Goal: Task Accomplishment & Management: Complete application form

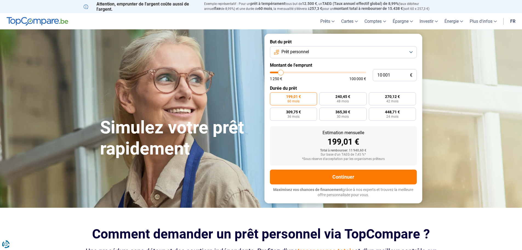
click at [400, 52] on button "Prêt personnel" at bounding box center [343, 52] width 147 height 12
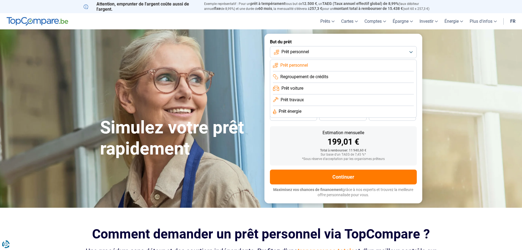
click at [299, 66] on span "Prêt personnel" at bounding box center [294, 65] width 28 height 6
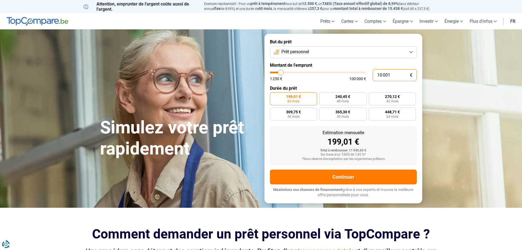
drag, startPoint x: 398, startPoint y: 75, endPoint x: 369, endPoint y: 75, distance: 29.1
click at [369, 75] on div "10 001 € 1 250 € 100 000 €" at bounding box center [343, 75] width 147 height 12
type input "3"
type input "1250"
type input "33"
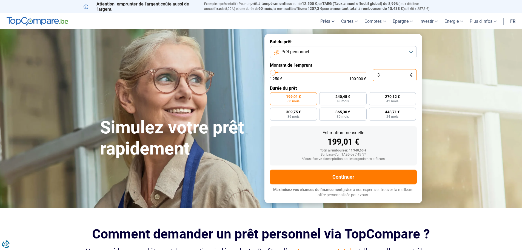
type input "1250"
type input "333"
type input "1250"
type input "33"
type input "1250"
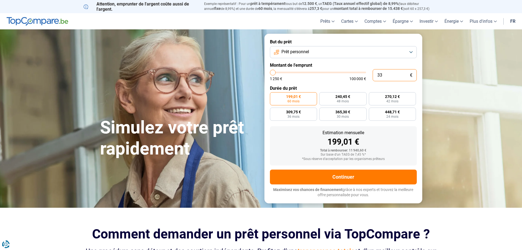
type input "330"
type input "1250"
type input "3 300"
type input "3250"
type input "33 000"
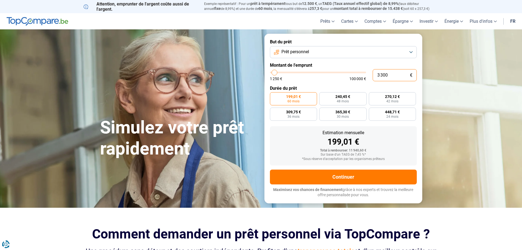
type input "33000"
type input "330 000"
type input "100000"
type input "100 000"
type input "100000"
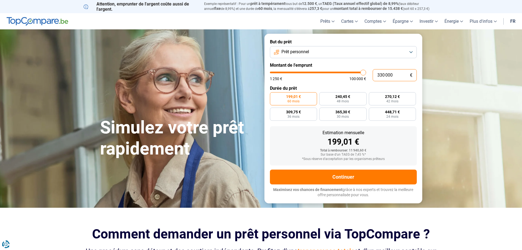
radio input "false"
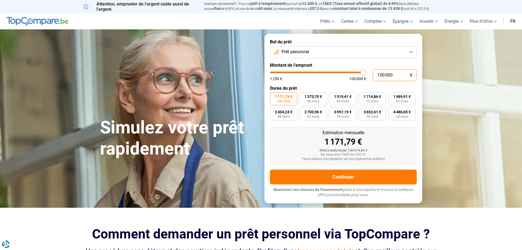
type input "100 000"
click at [35, 19] on img at bounding box center [38, 21] width 62 height 9
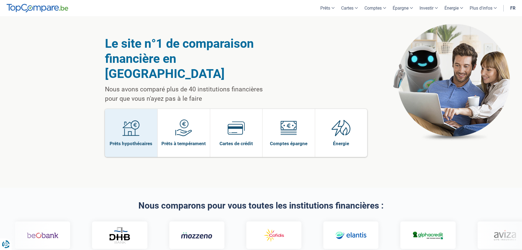
click at [121, 140] on span "Prêts hypothécaires" at bounding box center [131, 143] width 43 height 6
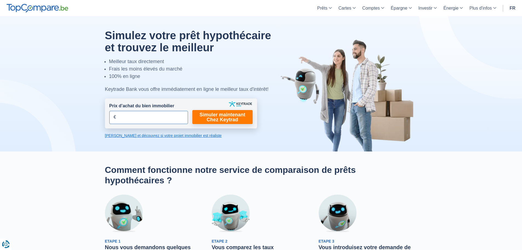
click at [146, 115] on input "Prix d’achat du bien immobilier" at bounding box center [148, 117] width 79 height 13
type input "295.000"
click at [133, 117] on input "Prix d’achat du bien immobilier" at bounding box center [148, 117] width 79 height 13
type input "295.000"
click at [236, 115] on link "Simuler maintenant Chez Keytrad" at bounding box center [222, 117] width 60 height 14
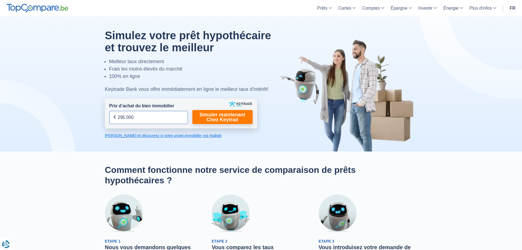
click at [113, 116] on input "295.000" at bounding box center [148, 117] width 79 height 13
click at [151, 135] on link "Calculez et découvrez si votre projet immobilier est réaliste" at bounding box center [181, 135] width 152 height 5
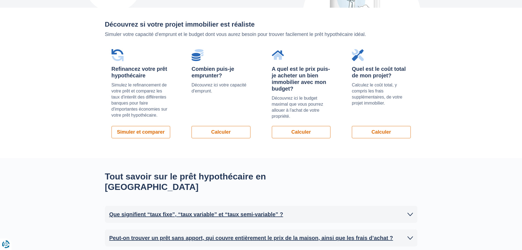
scroll to position [389, 0]
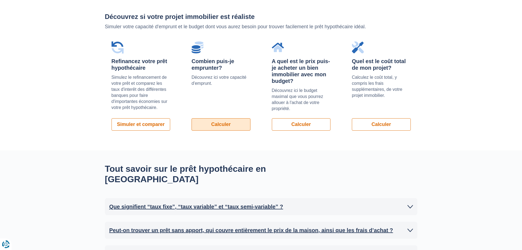
click at [221, 121] on link "Calculer" at bounding box center [221, 124] width 59 height 12
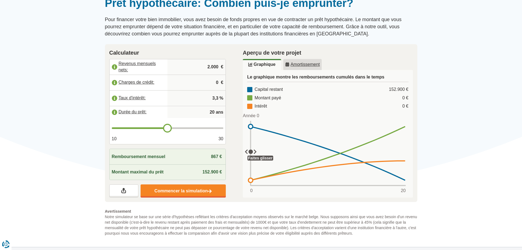
scroll to position [55, 0]
click at [136, 64] on label "Revenus mensuels nets:" at bounding box center [139, 67] width 58 height 12
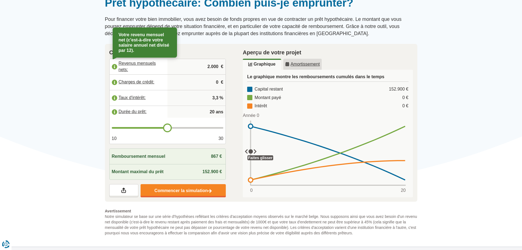
click at [219, 66] on input "2.000" at bounding box center [197, 66] width 54 height 15
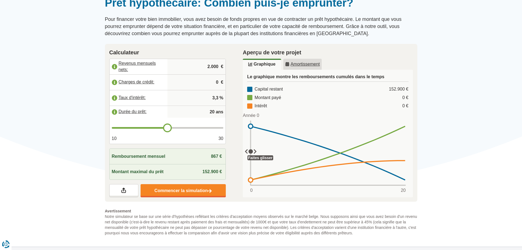
drag, startPoint x: 219, startPoint y: 67, endPoint x: 194, endPoint y: 67, distance: 24.7
click at [194, 67] on input "2.000" at bounding box center [197, 66] width 54 height 15
click at [204, 80] on input "0" at bounding box center [197, 82] width 54 height 15
drag, startPoint x: 206, startPoint y: 68, endPoint x: 233, endPoint y: 67, distance: 26.3
click at [233, 67] on div "Calculateur Revenus mensuels nets: 6.000 € Charges de crédit: 0 € Taux d'intérê…" at bounding box center [168, 123] width 134 height 158
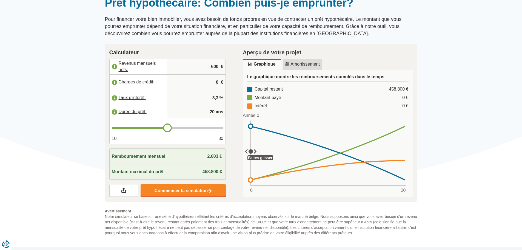
type input "6.000"
click at [209, 83] on input "0" at bounding box center [197, 82] width 54 height 15
type input "1.650"
type input "21"
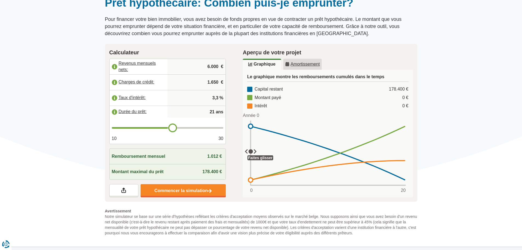
type input "22"
type input "23"
type input "24"
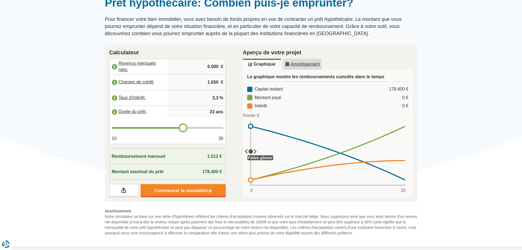
type input "24"
type input "25"
type input "26"
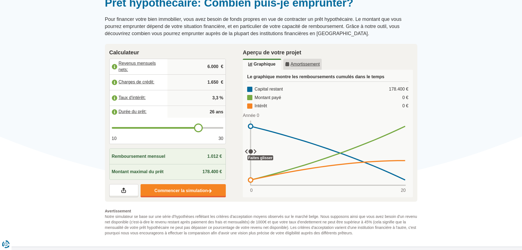
type input "27"
type input "28"
type input "27"
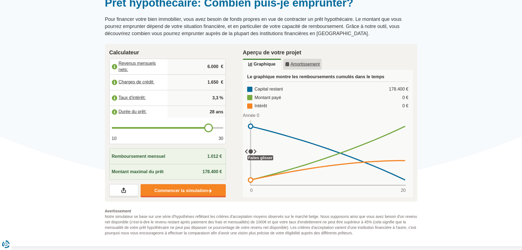
type input "27"
type input "26"
type input "25"
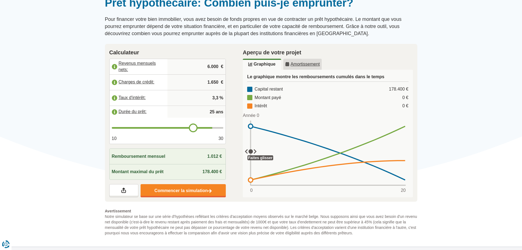
type input "24"
type input "23"
type input "22"
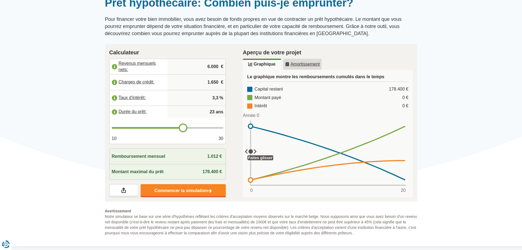
type input "22"
type input "21"
type input "22"
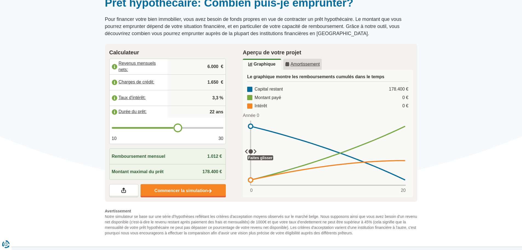
type input "23"
drag, startPoint x: 169, startPoint y: 127, endPoint x: 181, endPoint y: 129, distance: 11.9
type input "23"
click at [181, 129] on input "range" at bounding box center [168, 128] width 112 height 2
type input "22"
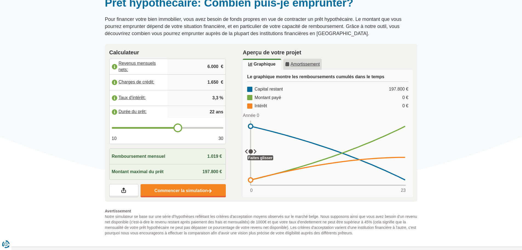
type input "22"
click at [178, 129] on input "range" at bounding box center [168, 128] width 112 height 2
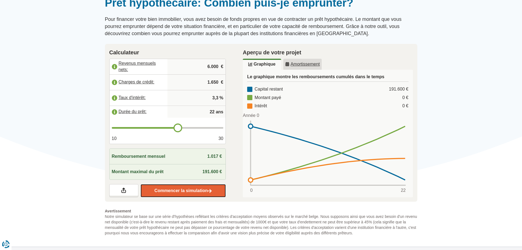
click at [185, 190] on link "Commencer la simulation" at bounding box center [183, 190] width 85 height 13
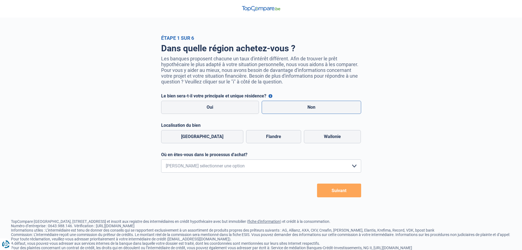
click at [307, 112] on label "Non" at bounding box center [311, 107] width 99 height 13
click at [307, 112] on input "Non" at bounding box center [311, 107] width 99 height 13
radio input "true"
click at [314, 140] on label "Wallonie" at bounding box center [332, 136] width 57 height 13
click at [314, 140] on input "Wallonie" at bounding box center [332, 136] width 57 height 13
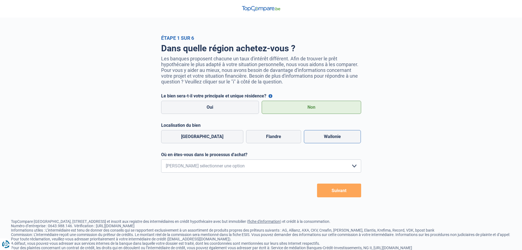
radio input "true"
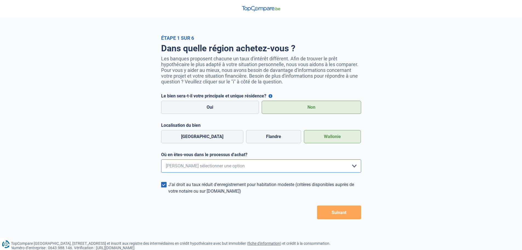
click at [242, 169] on select "Je me renseigne juste car je n'ai pas de projet d'achat concret actuellement Je…" at bounding box center [261, 165] width 200 height 13
select select "1c"
click at [161, 161] on select "Je me renseigne juste car je n'ai pas de projet d'achat concret actuellement Je…" at bounding box center [261, 165] width 200 height 13
click at [336, 211] on button "Suivant" at bounding box center [339, 212] width 44 height 14
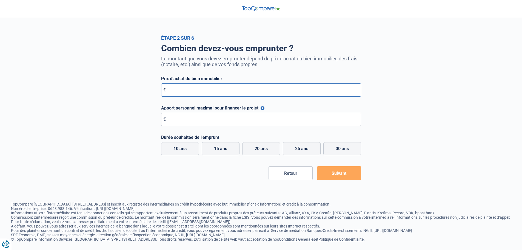
click at [184, 93] on input "Prix d’achat du bien immobilier" at bounding box center [261, 89] width 200 height 13
type input "295.000"
click at [189, 122] on input "Apport personnel maximal pour financer le projet" at bounding box center [261, 119] width 200 height 13
type input "0"
click at [114, 127] on div "Combien devez-vous emprunter ? Le montant que vous devez emprunter dépend du pr…" at bounding box center [261, 110] width 312 height 139
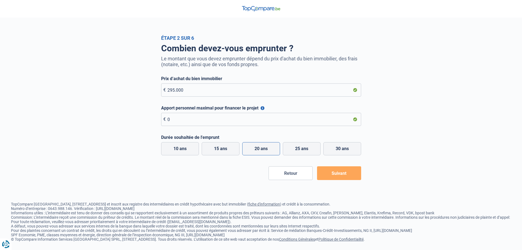
click at [271, 151] on label "20 ans" at bounding box center [261, 148] width 38 height 13
click at [271, 151] on input "20 ans" at bounding box center [261, 148] width 38 height 13
radio input "true"
click at [337, 173] on button "Suivant" at bounding box center [339, 173] width 44 height 14
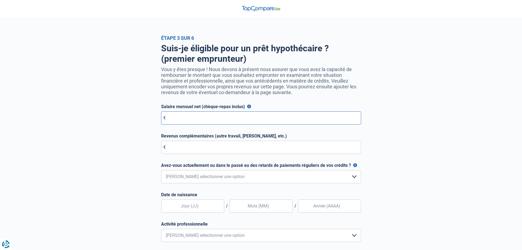
click at [208, 120] on input "Salaire mensuel net (chèque-repas inclus)" at bounding box center [261, 117] width 200 height 13
type input "6.000"
click at [201, 148] on input "Revenus complémentaires (autre travail, loyer, etc.)" at bounding box center [261, 147] width 200 height 13
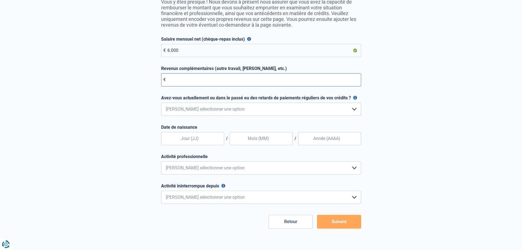
scroll to position [68, 0]
type input "850"
click at [313, 109] on select "Non, jamais Oui mais j'ai tout remboursé il y a moins d'un an Oui mais cela fai…" at bounding box center [261, 108] width 200 height 13
select select "0"
click at [161, 104] on select "Non, jamais Oui mais j'ai tout remboursé il y a moins d'un an Oui mais cela fai…" at bounding box center [261, 108] width 200 height 13
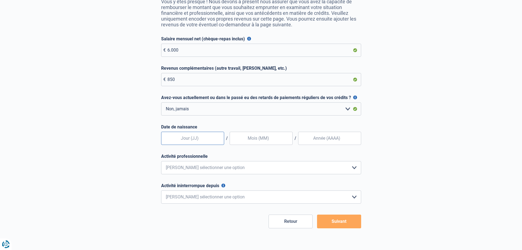
click at [192, 138] on input "text" at bounding box center [192, 138] width 63 height 13
type input "03"
type input "02"
type input "1977"
click at [179, 172] on select "Employé privé Ouvrier Fonctionnaire Indépendant Dirigeant d'entreprise Pensionn…" at bounding box center [261, 167] width 200 height 13
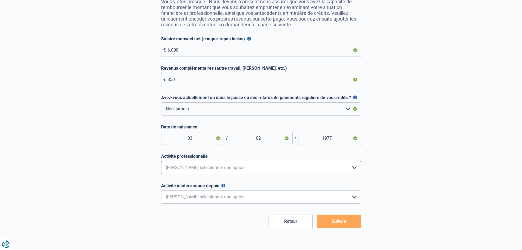
select select "worker"
click at [161, 162] on select "Employé privé Ouvrier Fonctionnaire Indépendant Dirigeant d'entreprise Pensionn…" at bounding box center [261, 167] width 200 height 13
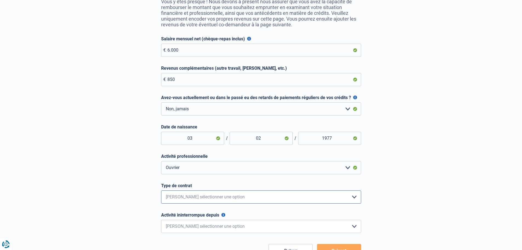
click at [193, 198] on select "Intérimaire Contrat à Durée Indéterminée Contrat à Durée Déterminée Veuillez sé…" at bounding box center [261, 196] width 200 height 13
select select "permanent"
click at [161, 192] on select "Intérimaire Contrat à Durée Indéterminée Contrat à Durée Déterminée Veuillez sé…" at bounding box center [261, 196] width 200 height 13
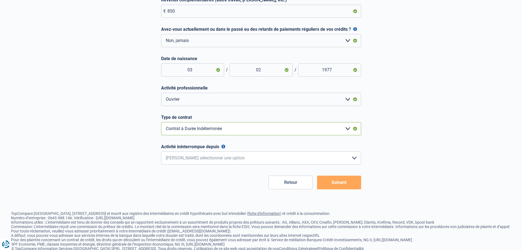
scroll to position [150, 0]
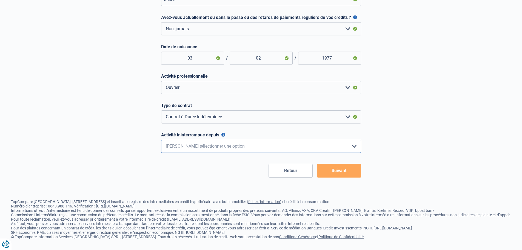
click at [187, 145] on select "< 6 mois 6 - 12 mois 12 - 24 mois 24 - 36 mois > 36 mois Veuillez sélectionner …" at bounding box center [261, 146] width 200 height 13
select select "more36"
click at [161, 140] on select "< 6 mois 6 - 12 mois 12 - 24 mois 24 - 36 mois > 36 mois Veuillez sélectionner …" at bounding box center [261, 146] width 200 height 13
click at [343, 169] on button "Suivant" at bounding box center [339, 171] width 44 height 14
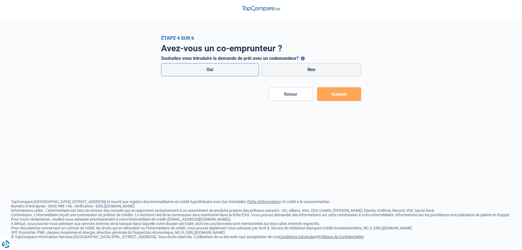
click at [239, 71] on label "Oui" at bounding box center [210, 69] width 98 height 13
click at [239, 71] on input "Oui" at bounding box center [210, 69] width 98 height 13
radio input "true"
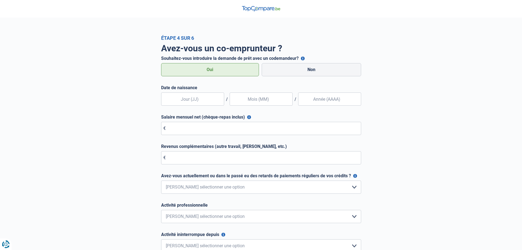
select select "0"
select select "worker"
select select "permanent"
select select "more36"
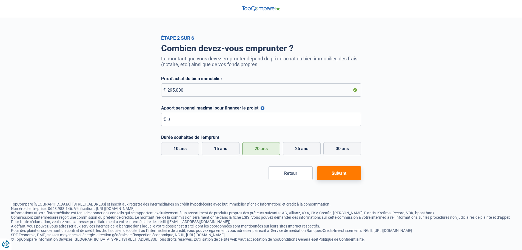
click at [338, 174] on button "Suivant" at bounding box center [339, 173] width 44 height 14
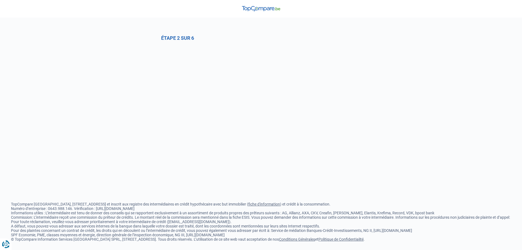
select select "0"
select select "worker"
select select "permanent"
select select "more36"
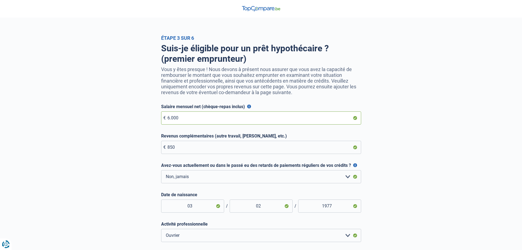
drag, startPoint x: 188, startPoint y: 119, endPoint x: 143, endPoint y: 118, distance: 45.5
click at [143, 118] on div "Suis-je éligible pour un prêt hypothécaire ? (premier emprunteur) Vous y êtes p…" at bounding box center [261, 183] width 312 height 284
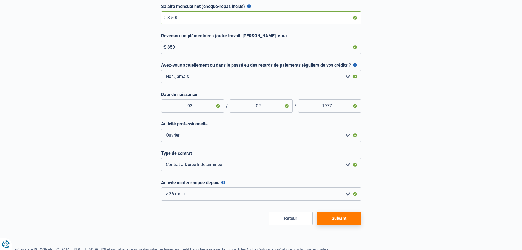
scroll to position [137, 0]
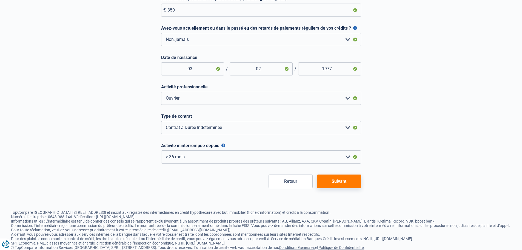
type input "3.500"
click at [346, 186] on button "Suivant" at bounding box center [339, 181] width 44 height 14
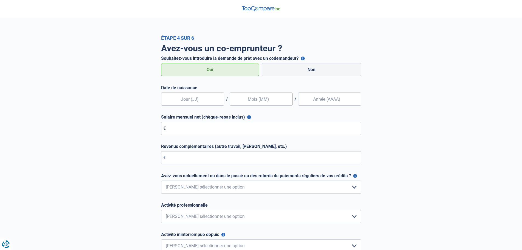
click at [230, 74] on label "Oui" at bounding box center [210, 69] width 98 height 13
click at [230, 74] on input "Oui" at bounding box center [210, 69] width 98 height 13
click at [203, 99] on input "text" at bounding box center [192, 98] width 63 height 13
type input "04"
type input "02"
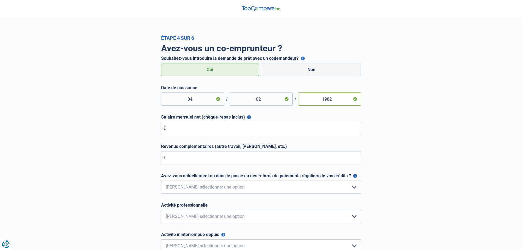
type input "1982"
click at [193, 132] on input "Salaire mensuel net (chèque-repas inclus)" at bounding box center [261, 128] width 200 height 13
type input "2.500"
click at [177, 158] on input "Revenus complémentaires (autre travail, loyer, etc.)" at bounding box center [261, 157] width 200 height 13
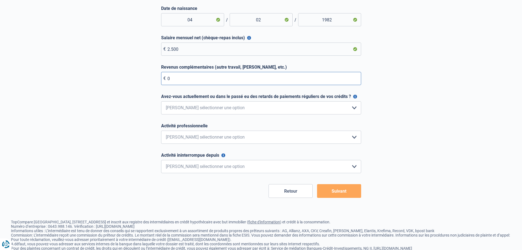
scroll to position [82, 0]
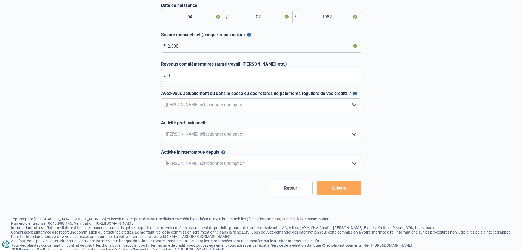
type input "0"
click at [208, 102] on select "Non, jamais Oui mais j'ai tout remboursé il y a moins d'un an Oui mais cela fai…" at bounding box center [261, 104] width 200 height 13
select select "0"
click at [161, 98] on select "Non, jamais Oui mais j'ai tout remboursé il y a moins d'un an Oui mais cela fai…" at bounding box center [261, 104] width 200 height 13
click at [179, 132] on select "Employé privé Ouvrier Fonctionnaire Indépendant Dirigeant d'entreprise Pensionn…" at bounding box center [261, 133] width 200 height 13
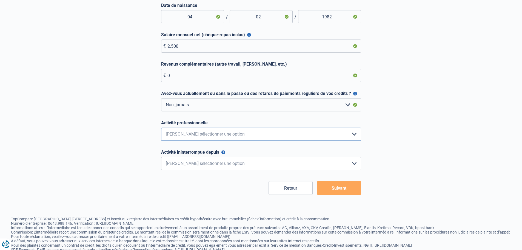
select select "official"
click at [161, 128] on select "Employé privé Ouvrier Fonctionnaire Indépendant Dirigeant d'entreprise Pensionn…" at bounding box center [261, 133] width 200 height 13
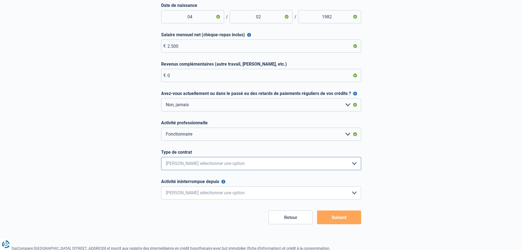
click at [197, 165] on select "Intérimaire Contrat à Durée Indéterminée Contrat à Durée Déterminée Veuillez sé…" at bounding box center [261, 163] width 200 height 13
select select "permanent"
click at [161, 157] on select "Intérimaire Contrat à Durée Indéterminée Contrat à Durée Déterminée Veuillez sé…" at bounding box center [261, 163] width 200 height 13
click at [188, 190] on select "< 6 mois 6 - 12 mois 12 - 24 mois 24 - 36 mois > 36 mois Veuillez sélectionner …" at bounding box center [261, 192] width 200 height 13
select select "more36"
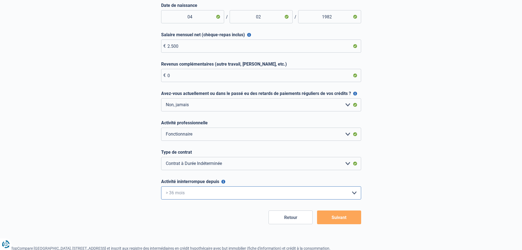
click at [161, 186] on select "< 6 mois 6 - 12 mois 12 - 24 mois 24 - 36 mois > 36 mois Veuillez sélectionner …" at bounding box center [261, 192] width 200 height 13
click at [348, 217] on button "Suivant" at bounding box center [339, 217] width 44 height 14
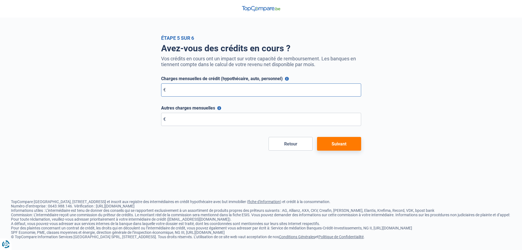
click at [184, 93] on input "Charges mensuelles de crédit (hypothécaire, auto, personnel)" at bounding box center [261, 89] width 200 height 13
type input "1.650"
click at [201, 125] on input "Autres charges mensuelles" at bounding box center [261, 119] width 200 height 13
click at [345, 143] on button "Suivant" at bounding box center [339, 144] width 44 height 14
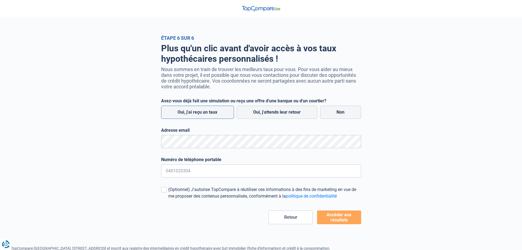
click at [203, 115] on label "Oui, j'ai reçu un taux" at bounding box center [197, 112] width 73 height 13
click at [203, 115] on input "Oui, j'ai reçu un taux" at bounding box center [197, 112] width 73 height 13
radio input "true"
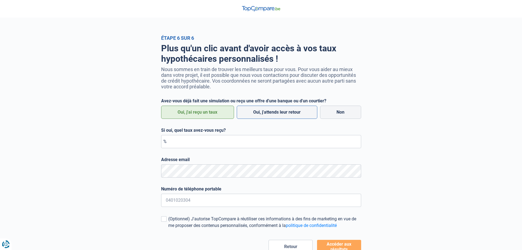
click at [277, 113] on label "Oui, j'attends leur retour" at bounding box center [277, 112] width 81 height 13
click at [277, 113] on input "Oui, j'attends leur retour" at bounding box center [277, 112] width 81 height 13
radio input "true"
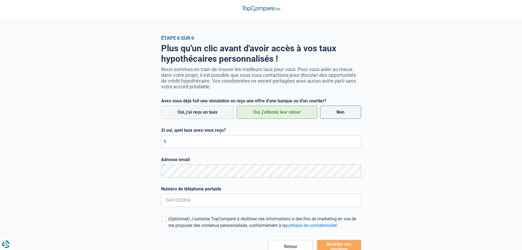
click at [335, 112] on label "Non" at bounding box center [340, 112] width 41 height 13
click at [335, 112] on input "Non" at bounding box center [340, 112] width 41 height 13
radio input "true"
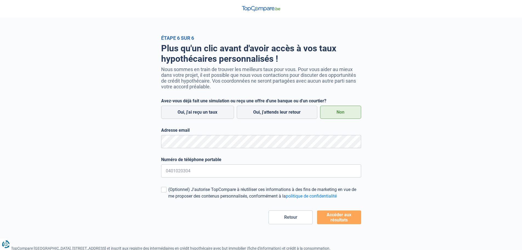
click at [173, 135] on div "Adresse email Tous les champs sont obligatoires. Veuillez fournir une réponse p…" at bounding box center [261, 137] width 200 height 21
click at [207, 174] on input "Numéro de téléphone portable" at bounding box center [261, 170] width 200 height 13
click at [113, 171] on div "Plus qu'un clic avant d'avoir accès à vos taux hypothécaires personnalisés ! No…" at bounding box center [261, 132] width 312 height 183
click at [103, 142] on div "Étape 6 sur 6 Plus qu'un clic avant d'avoir accès à vos taux hypothécaires pers…" at bounding box center [261, 129] width 522 height 189
click at [342, 220] on button "Accéder aux résultats" at bounding box center [339, 217] width 44 height 14
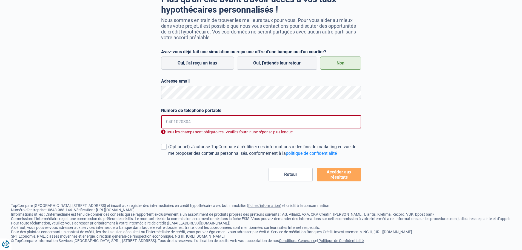
scroll to position [50, 0]
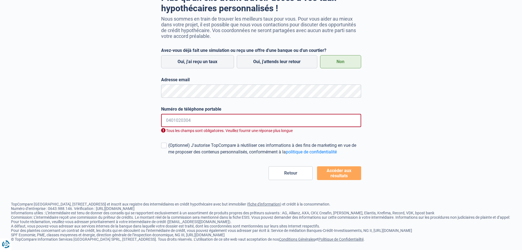
click at [187, 121] on input "Numéro de téléphone portable" at bounding box center [261, 120] width 200 height 13
type input "0485740924"
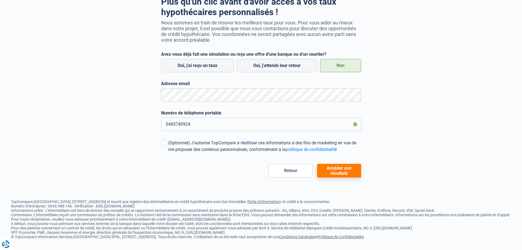
click at [339, 168] on button "Accéder aux résultats" at bounding box center [339, 171] width 44 height 14
